Goal: Task Accomplishment & Management: Complete application form

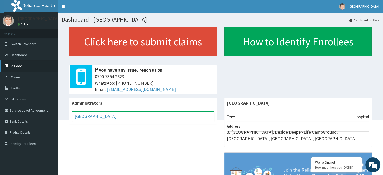
click at [17, 64] on link "PA Code" at bounding box center [29, 65] width 58 height 11
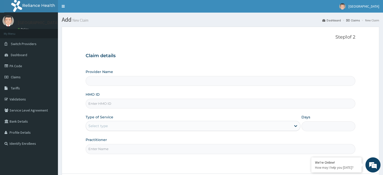
type input "[GEOGRAPHIC_DATA]"
click at [125, 104] on input "HMO ID" at bounding box center [220, 104] width 269 height 10
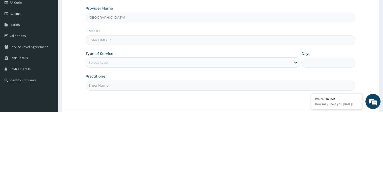
click at [111, 103] on input "HMO ID" at bounding box center [220, 104] width 269 height 10
paste input "WTC/10001/A"
type input "WTC/10001/A"
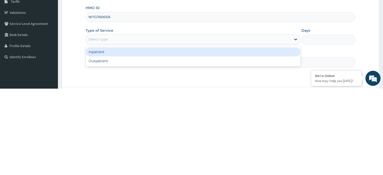
click at [166, 149] on div "Outpatient" at bounding box center [193, 147] width 215 height 9
type input "1"
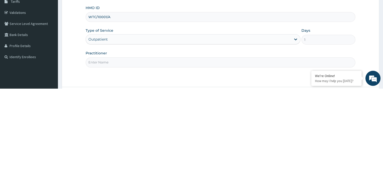
click at [171, 147] on input "Practitioner" at bounding box center [220, 149] width 269 height 10
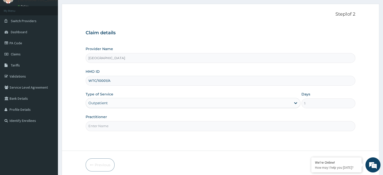
scroll to position [43, 0]
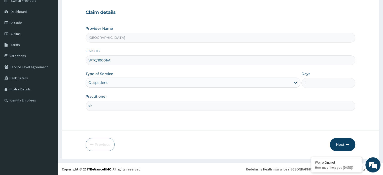
type input "[PERSON_NAME]"
click at [342, 145] on button "Next" at bounding box center [342, 144] width 25 height 13
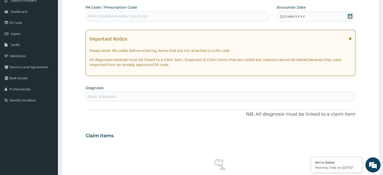
click at [349, 19] on span at bounding box center [349, 17] width 5 height 6
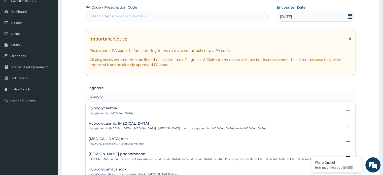
type input "hypoglyc"
click at [111, 111] on p "Hypoglycaemia , [MEDICAL_DATA]" at bounding box center [111, 113] width 44 height 4
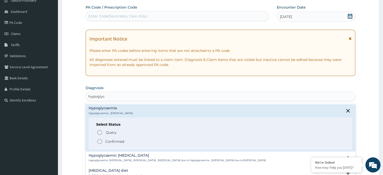
click at [101, 131] on icon "status option query" at bounding box center [100, 132] width 6 height 6
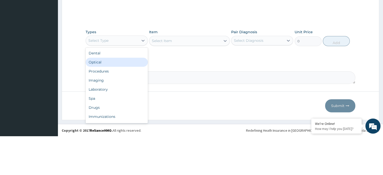
scroll to position [187, 0]
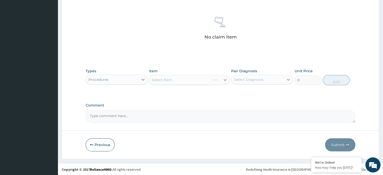
click at [215, 84] on div "Select Item" at bounding box center [189, 80] width 81 height 10
type input "lab"
click at [110, 95] on div "Laboratory" at bounding box center [117, 92] width 62 height 9
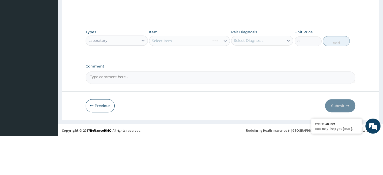
click at [206, 76] on div "Select Item" at bounding box center [189, 80] width 81 height 10
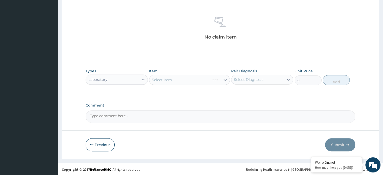
click at [217, 86] on div "Types Laboratory Item Select Item Pair Diagnosis Select Diagnosis Unit Price 0 …" at bounding box center [220, 77] width 269 height 22
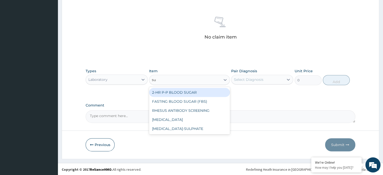
type input "sug"
click at [199, 101] on div "FASTING BLOOD SUGAR (FBS)" at bounding box center [189, 101] width 81 height 9
type input "1000"
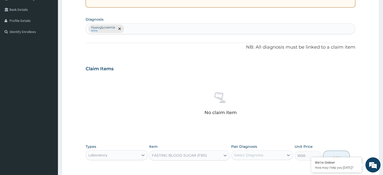
scroll to position [104, 0]
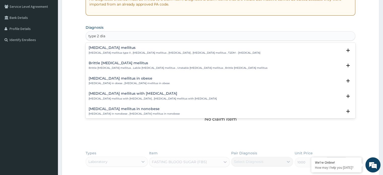
type input "type 2 diab"
click at [129, 47] on h4 "[MEDICAL_DATA] mellitus" at bounding box center [174, 48] width 171 height 4
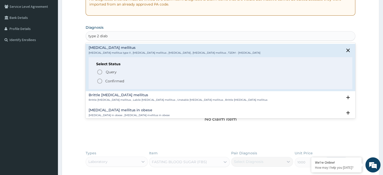
click at [101, 71] on icon "status option query" at bounding box center [100, 72] width 6 height 6
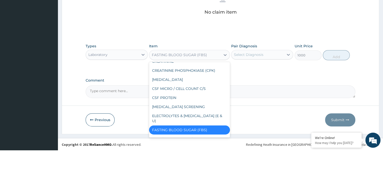
scroll to position [187, 0]
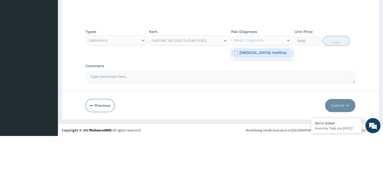
click at [264, 94] on div "[MEDICAL_DATA] mellitus" at bounding box center [262, 92] width 62 height 10
checkbox input "true"
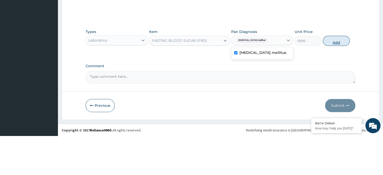
click at [332, 81] on button "Add" at bounding box center [335, 80] width 27 height 10
type input "0"
